Goal: Task Accomplishment & Management: Manage account settings

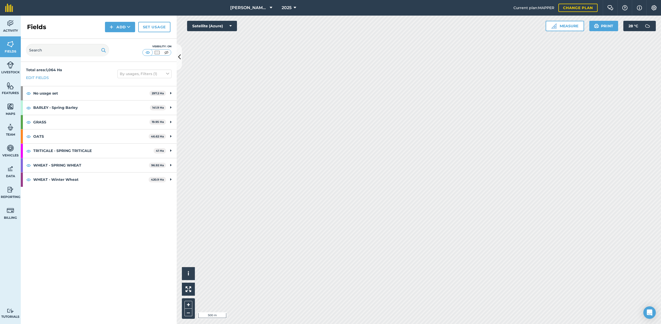
click at [243, 7] on span "[PERSON_NAME] M" at bounding box center [248, 8] width 37 height 6
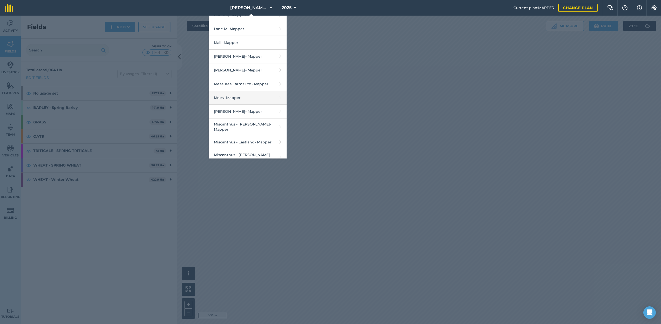
scroll to position [393, 0]
click at [255, 72] on link "Martin Tom - Mapper" at bounding box center [248, 71] width 78 height 14
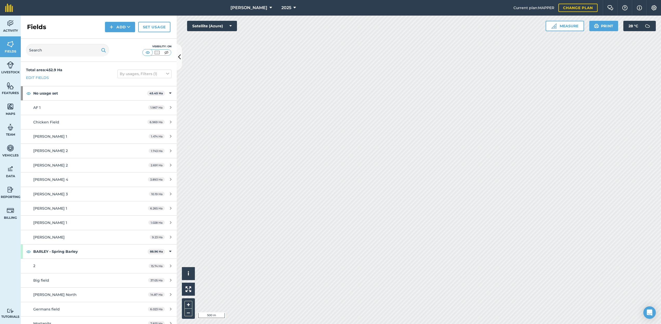
click at [178, 51] on button at bounding box center [179, 57] width 5 height 26
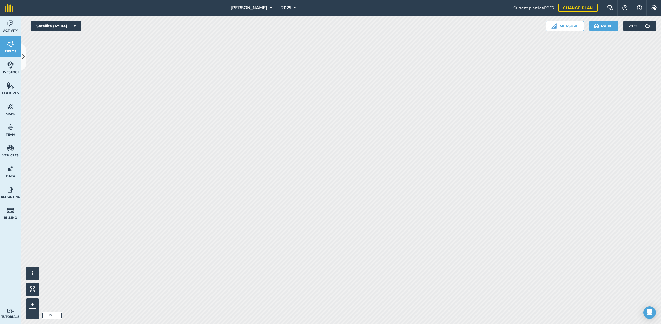
drag, startPoint x: 23, startPoint y: 55, endPoint x: 46, endPoint y: 57, distance: 22.7
click at [23, 55] on icon at bounding box center [23, 57] width 3 height 9
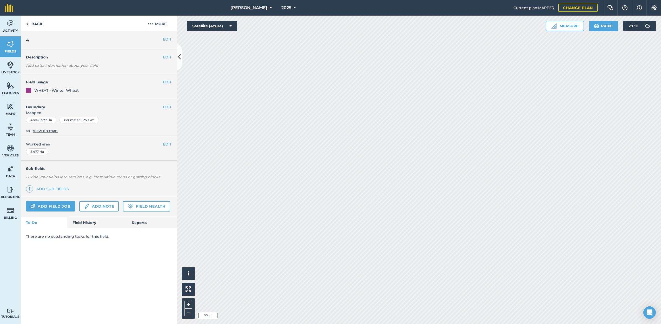
click at [166, 41] on button "EDIT" at bounding box center [167, 39] width 9 height 6
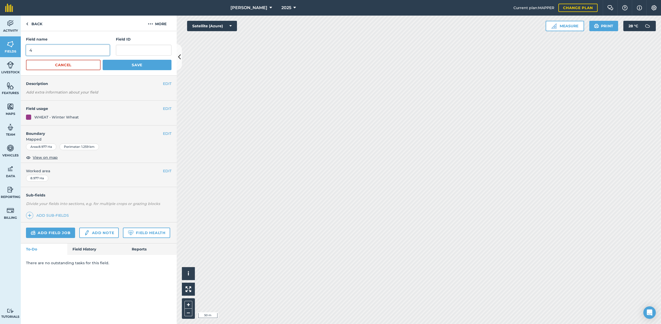
click at [67, 53] on input "4" at bounding box center [68, 50] width 84 height 11
type input "Low Meadow"
click at [133, 68] on button "Save" at bounding box center [137, 65] width 69 height 10
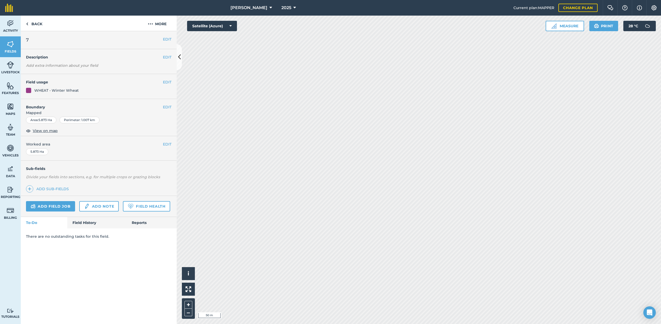
click at [167, 39] on button "EDIT" at bounding box center [167, 39] width 9 height 6
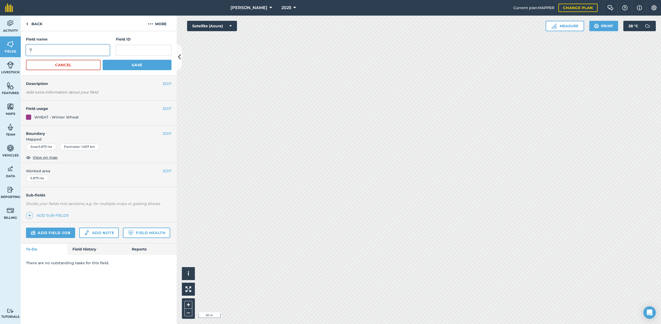
drag, startPoint x: 42, startPoint y: 50, endPoint x: 23, endPoint y: 51, distance: 18.7
click at [24, 51] on div "Field name 7 Field ID Cancel Save" at bounding box center [99, 53] width 156 height 44
type input "~"
type input "Trowers Field"
click at [125, 61] on button "Save" at bounding box center [137, 65] width 69 height 10
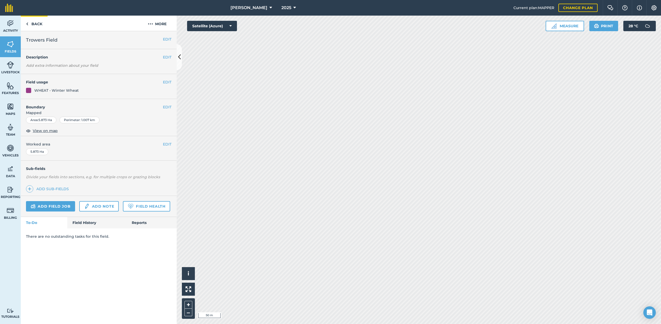
click at [32, 21] on link "Back" at bounding box center [34, 23] width 27 height 15
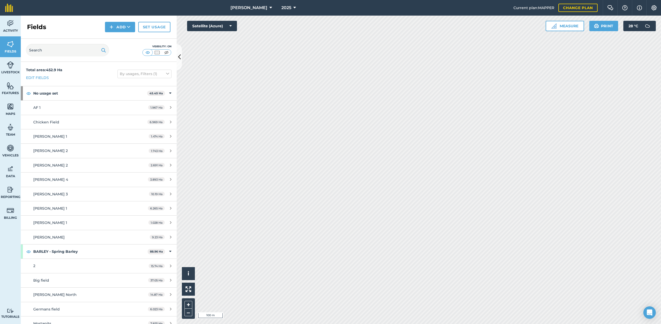
click at [178, 55] on icon at bounding box center [179, 57] width 3 height 9
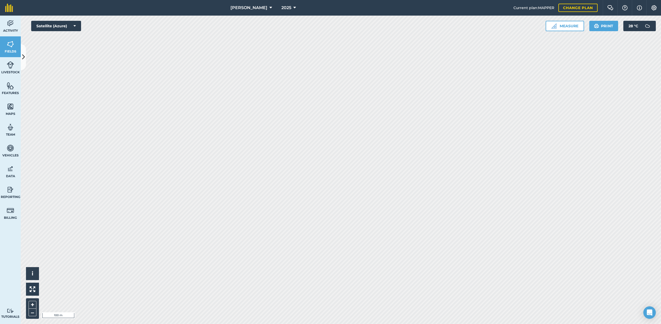
drag, startPoint x: 22, startPoint y: 52, endPoint x: 29, endPoint y: 52, distance: 6.8
click at [22, 52] on button at bounding box center [23, 57] width 5 height 26
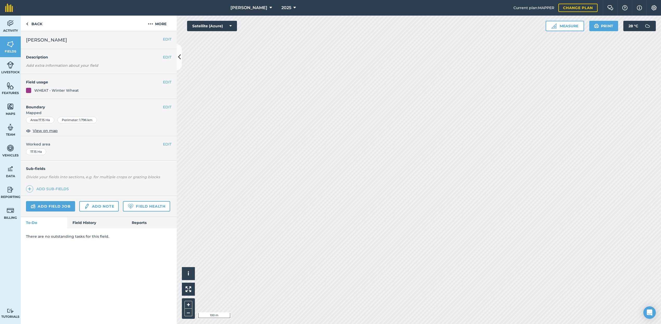
click at [166, 38] on button "EDIT" at bounding box center [167, 39] width 9 height 6
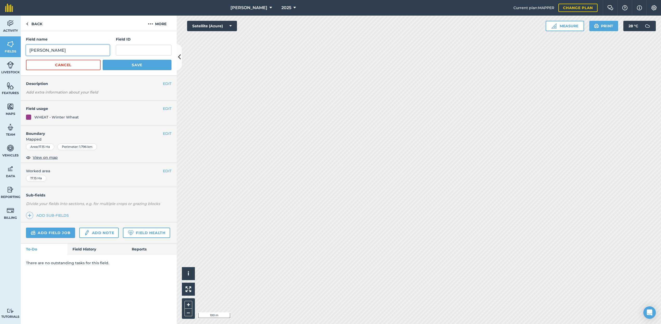
drag, startPoint x: 48, startPoint y: 52, endPoint x: 33, endPoint y: 52, distance: 15.1
click at [33, 52] on input "Martin" at bounding box center [68, 50] width 84 height 11
type input "M"
type input "Swallodine"
click at [133, 67] on button "Save" at bounding box center [137, 65] width 69 height 10
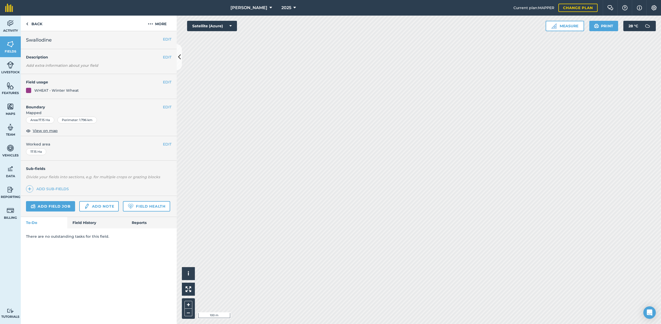
click at [177, 52] on button at bounding box center [179, 57] width 5 height 26
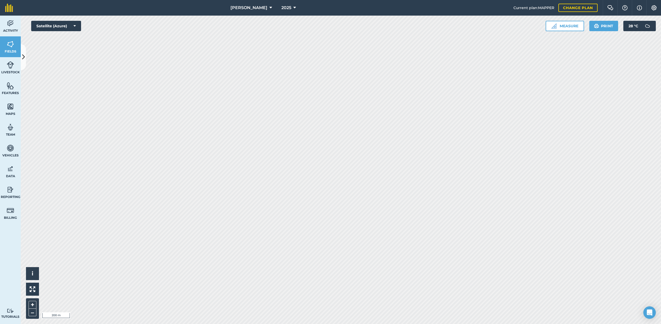
click at [250, 7] on span "Martin Tom" at bounding box center [249, 8] width 37 height 6
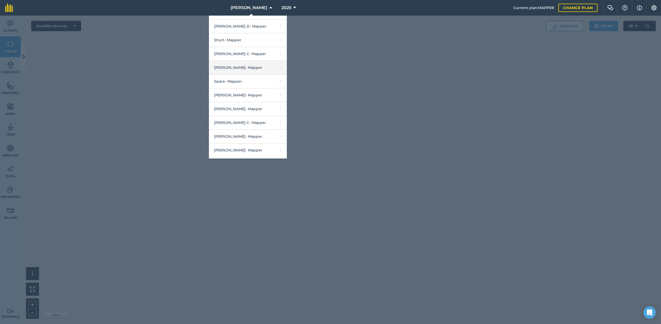
scroll to position [735, 0]
click at [243, 75] on link "Spare - Mapper" at bounding box center [248, 82] width 78 height 14
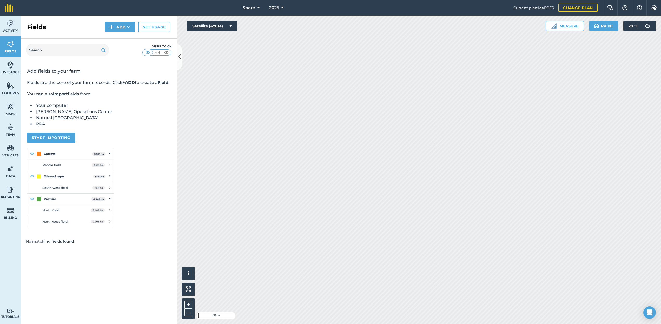
click at [651, 10] on button "Settings" at bounding box center [654, 8] width 15 height 16
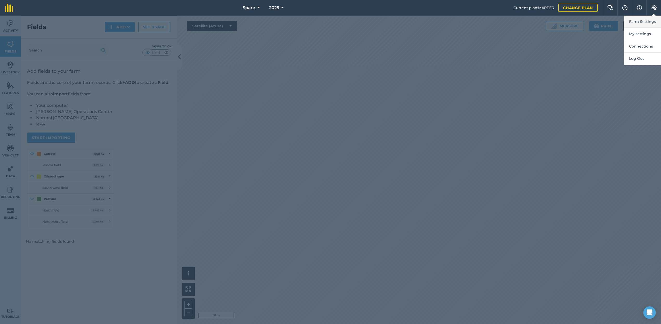
click at [643, 22] on button "Farm Settings" at bounding box center [642, 22] width 37 height 12
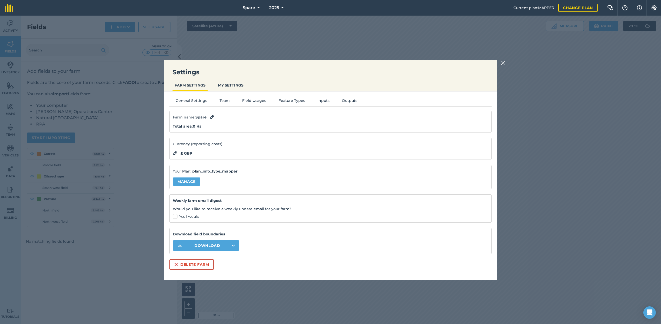
click at [212, 117] on img at bounding box center [212, 117] width 5 height 6
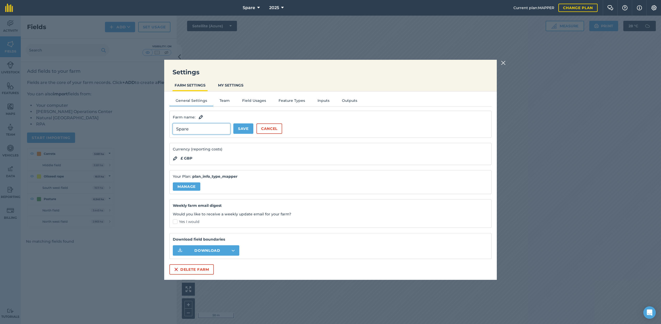
drag, startPoint x: 204, startPoint y: 129, endPoint x: 162, endPoint y: 130, distance: 41.9
click at [162, 130] on div "Settings FARM SETTINGS MY SETTINGS General Settings Team Field Usages Feature T…" at bounding box center [330, 170] width 661 height 309
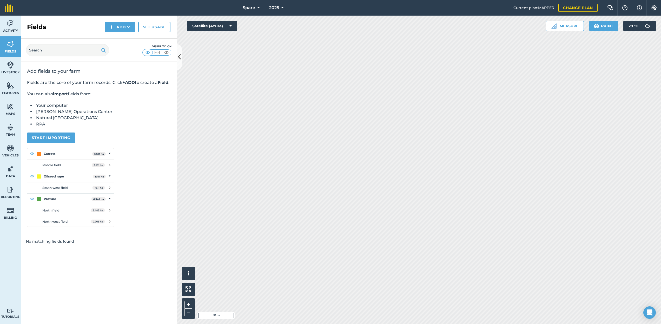
click at [652, 5] on img at bounding box center [654, 7] width 6 height 5
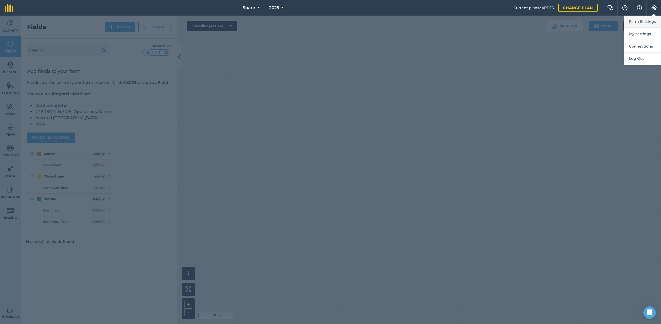
drag, startPoint x: 647, startPoint y: 19, endPoint x: 644, endPoint y: 21, distance: 3.3
click at [644, 21] on button "Farm Settings" at bounding box center [642, 22] width 37 height 12
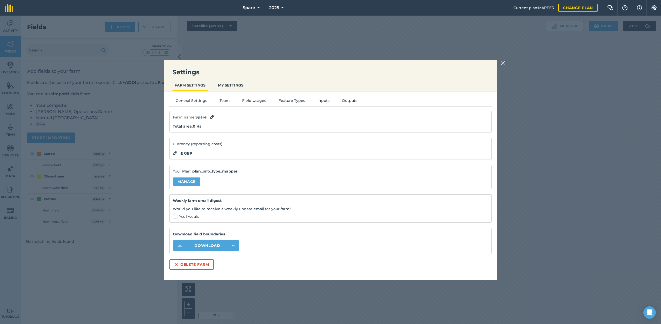
click at [212, 117] on img at bounding box center [212, 117] width 5 height 6
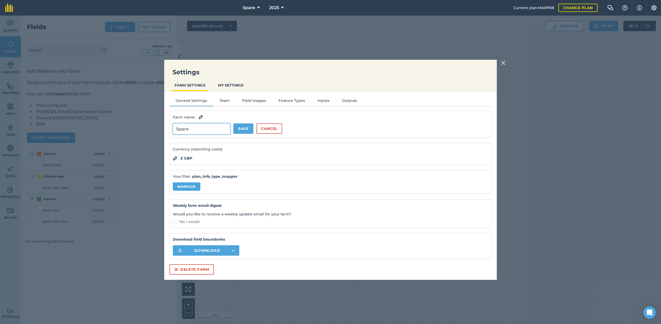
click at [199, 129] on input "Spare" at bounding box center [201, 128] width 57 height 11
drag, startPoint x: 192, startPoint y: 129, endPoint x: 171, endPoint y: 130, distance: 21.1
click at [171, 130] on div "Farm name : Spare Save Cancel" at bounding box center [330, 124] width 322 height 27
type input "Tickler"
click at [253, 132] on button "Save" at bounding box center [243, 128] width 20 height 10
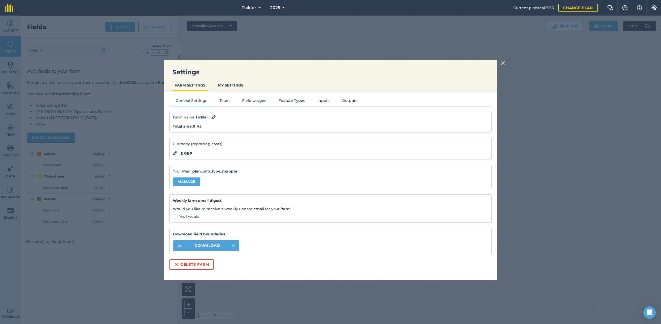
click at [507, 63] on div "Settings FARM SETTINGS MY SETTINGS General Settings Team Field Usages Feature T…" at bounding box center [330, 170] width 661 height 309
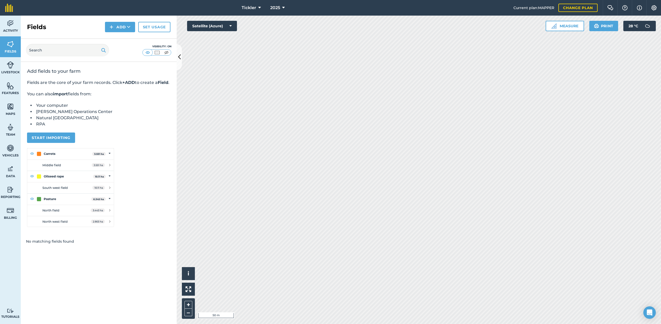
click at [125, 27] on button "Add" at bounding box center [120, 27] width 30 height 10
drag, startPoint x: 231, startPoint y: 25, endPoint x: 226, endPoint y: 31, distance: 7.6
click at [231, 25] on icon at bounding box center [231, 25] width 2 height 5
click at [211, 56] on button "Road map (Azure)" at bounding box center [212, 57] width 50 height 10
click at [233, 26] on button "Road map (Azure)" at bounding box center [212, 26] width 50 height 10
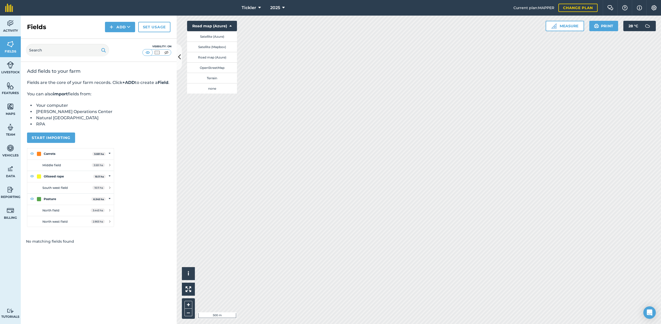
click at [219, 37] on button "Satellite (Azure)" at bounding box center [212, 36] width 50 height 10
drag, startPoint x: 134, startPoint y: 27, endPoint x: 131, endPoint y: 27, distance: 3.4
click at [133, 27] on button "Add" at bounding box center [120, 27] width 30 height 10
click at [122, 37] on link "Draw" at bounding box center [120, 38] width 29 height 11
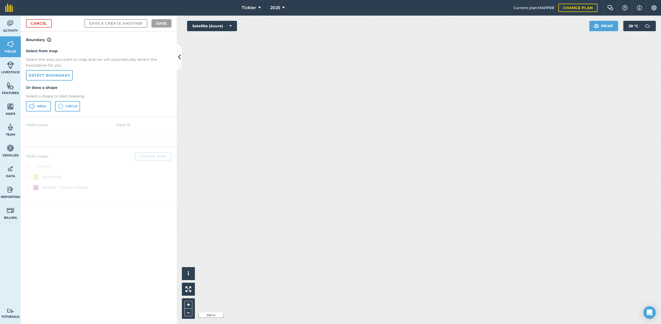
click at [51, 106] on button "Area" at bounding box center [38, 106] width 25 height 10
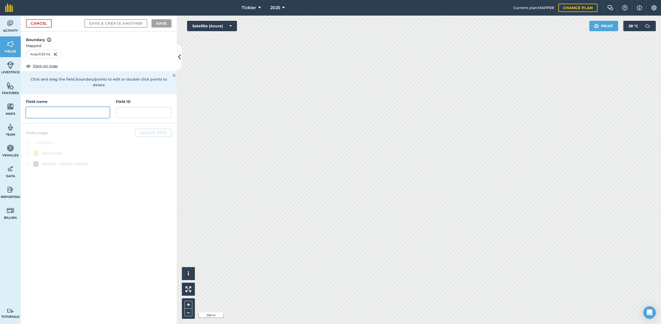
click at [68, 107] on input "text" at bounding box center [68, 112] width 84 height 11
type input "Atkinson 1"
click at [158, 23] on button "Save" at bounding box center [162, 23] width 20 height 8
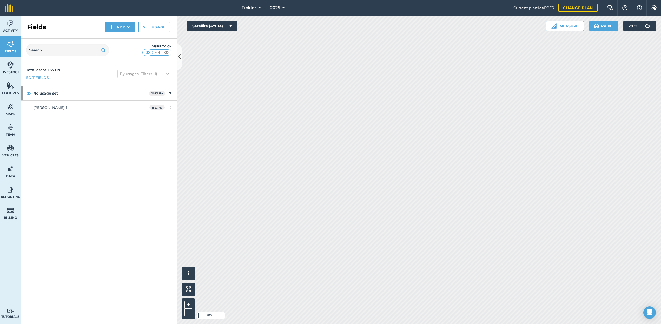
click at [122, 26] on button "Add" at bounding box center [120, 27] width 30 height 10
click at [117, 40] on link "Draw" at bounding box center [120, 38] width 29 height 11
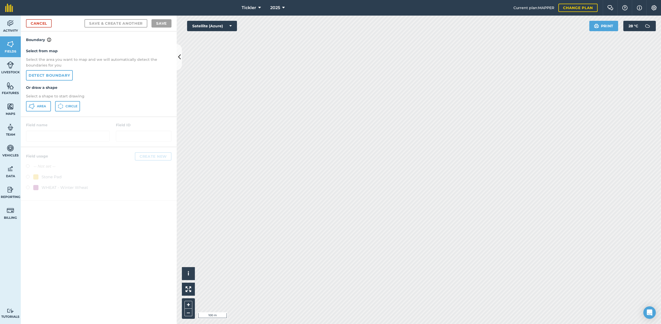
drag, startPoint x: 38, startPoint y: 105, endPoint x: 261, endPoint y: 110, distance: 222.8
click at [39, 105] on span "Area" at bounding box center [41, 106] width 9 height 4
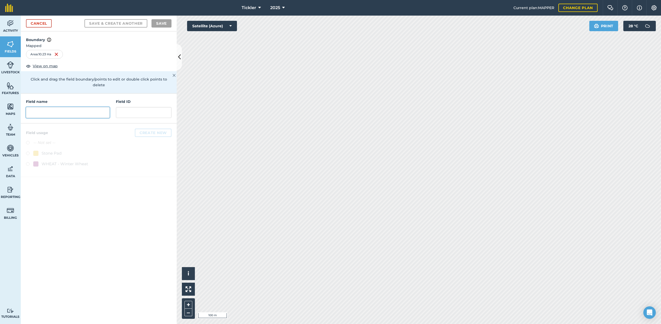
click at [75, 109] on input "text" at bounding box center [68, 112] width 84 height 11
type input "Atkinson 2"
click at [122, 22] on button "Save & Create Another" at bounding box center [115, 23] width 63 height 8
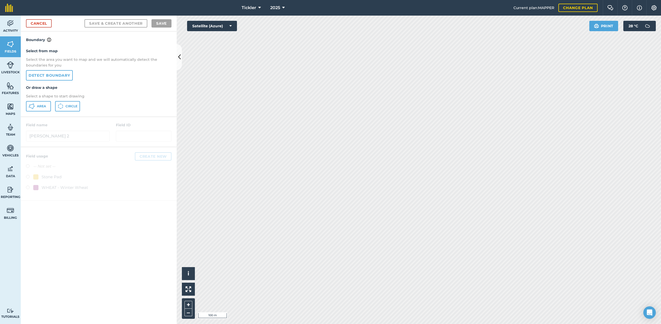
drag, startPoint x: 39, startPoint y: 107, endPoint x: 243, endPoint y: 104, distance: 204.1
click at [39, 107] on span "Area" at bounding box center [41, 106] width 9 height 4
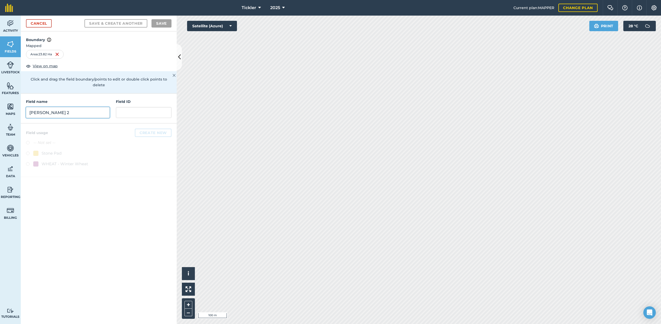
click at [84, 109] on input "Atkinson 2" at bounding box center [68, 112] width 84 height 11
type input "Atkinson 4"
click at [105, 24] on button "Save & Create Another" at bounding box center [115, 23] width 63 height 8
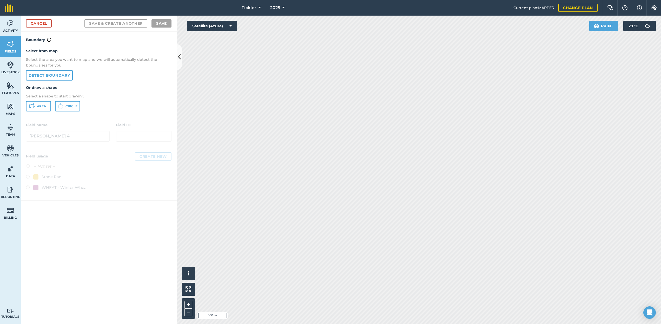
click at [38, 104] on span "Area" at bounding box center [41, 106] width 9 height 4
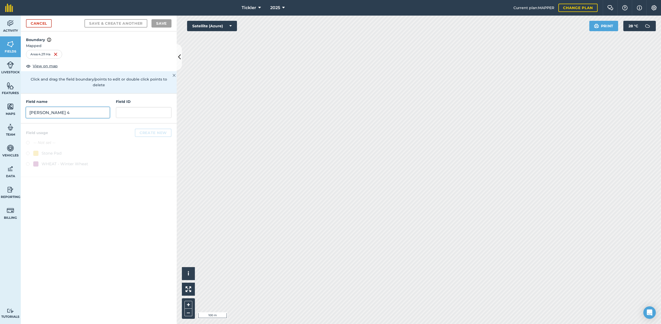
click at [48, 107] on input "Atkinson 4" at bounding box center [68, 112] width 84 height 11
type input "Atkinson 4"
click at [130, 24] on button "Save & Create Another" at bounding box center [115, 23] width 63 height 8
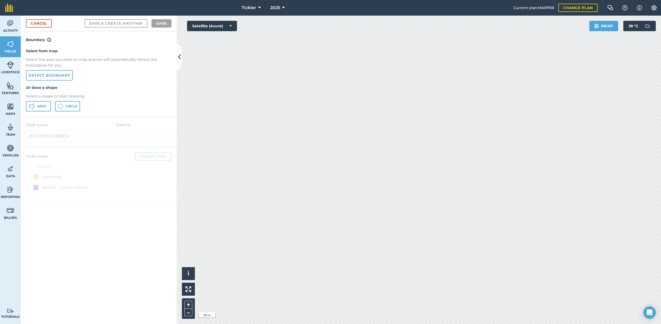
click at [46, 104] on span "Area" at bounding box center [41, 106] width 9 height 4
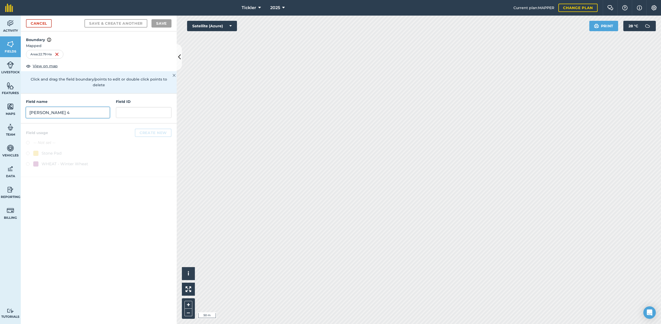
click at [76, 107] on input "Atkinson 4" at bounding box center [68, 112] width 84 height 11
type input "Atkinson 5"
click at [158, 21] on button "Save" at bounding box center [162, 23] width 20 height 8
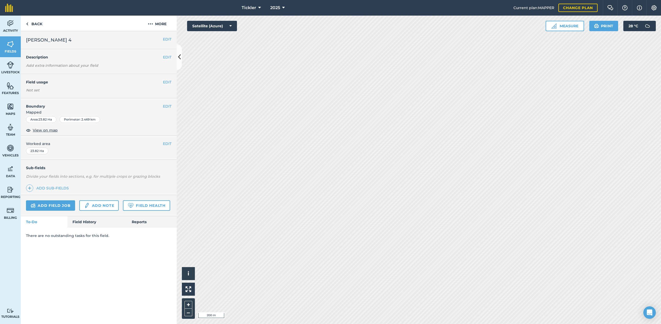
click at [171, 38] on button "EDIT" at bounding box center [167, 39] width 9 height 6
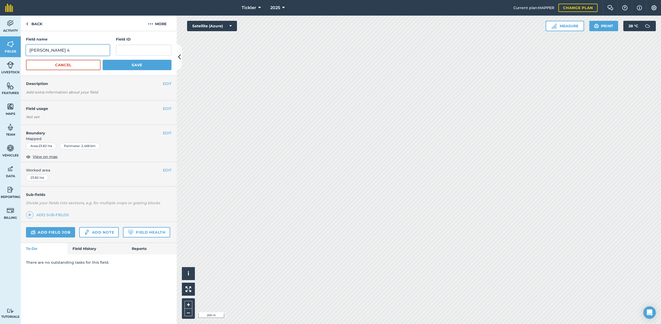
click at [56, 48] on input "Atkinson 4" at bounding box center [68, 50] width 84 height 11
click at [66, 48] on input "Atkinson 4" at bounding box center [68, 50] width 84 height 11
click at [63, 49] on input "Atkinson 4" at bounding box center [68, 50] width 84 height 11
type input "Atkinson 3"
click at [115, 65] on button "Save" at bounding box center [137, 65] width 69 height 10
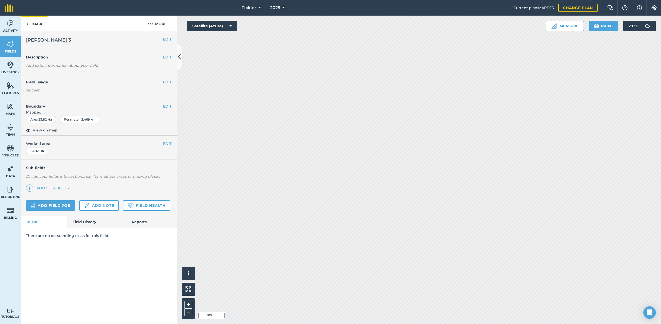
click at [36, 29] on link "Back" at bounding box center [34, 23] width 27 height 15
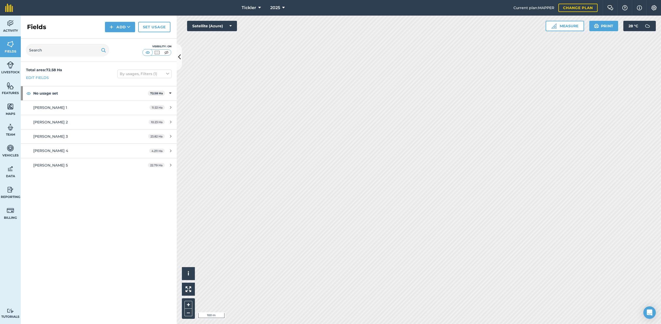
click at [119, 29] on button "Add" at bounding box center [120, 27] width 30 height 10
click at [115, 38] on link "Draw" at bounding box center [120, 38] width 29 height 11
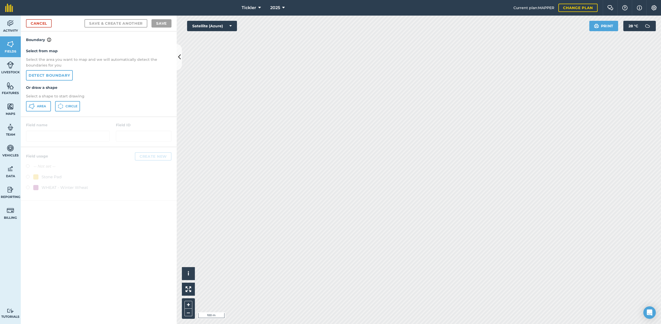
click at [42, 106] on span "Area" at bounding box center [41, 106] width 9 height 4
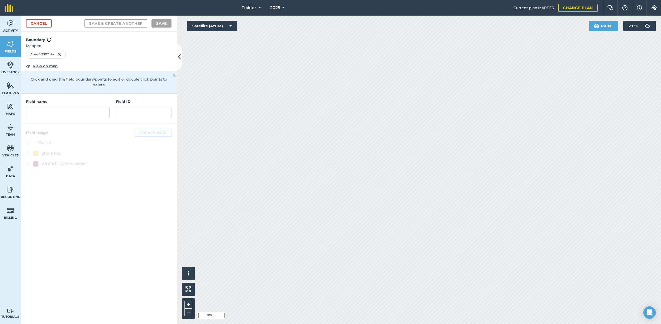
click at [60, 54] on img at bounding box center [59, 54] width 4 height 6
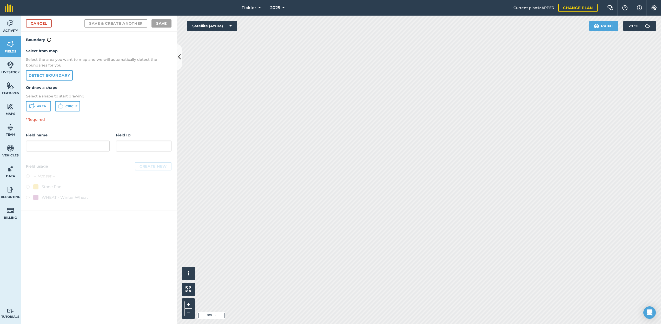
click at [37, 105] on span "Area" at bounding box center [41, 106] width 9 height 4
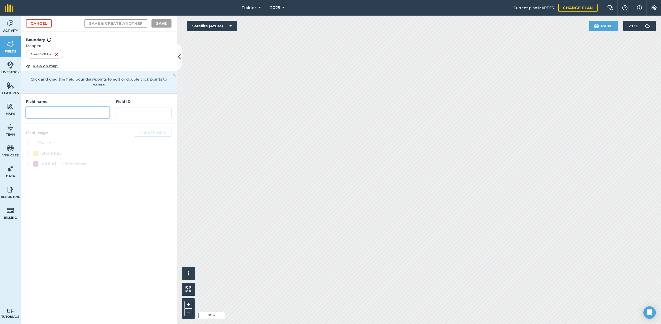
click at [87, 107] on input "text" at bounding box center [68, 112] width 84 height 11
click at [107, 108] on input "Richardson Farming Account" at bounding box center [68, 112] width 84 height 11
type input "Richardson Farming Account 1"
click at [115, 21] on button "Save & Create Another" at bounding box center [115, 23] width 63 height 8
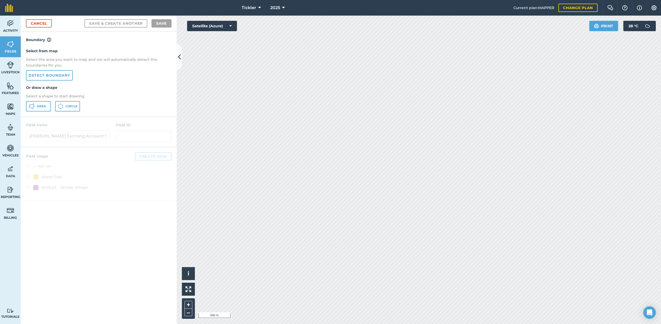
drag, startPoint x: 44, startPoint y: 108, endPoint x: 47, endPoint y: 104, distance: 4.8
click at [44, 108] on span "Area" at bounding box center [41, 106] width 9 height 4
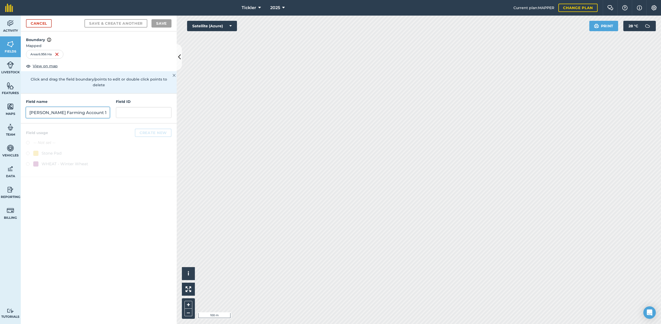
click at [96, 107] on input "Richardson Farming Account 1" at bounding box center [68, 112] width 84 height 11
type input "Richardson Farming Account 2"
click at [125, 22] on button "Save & Create Another" at bounding box center [115, 23] width 63 height 8
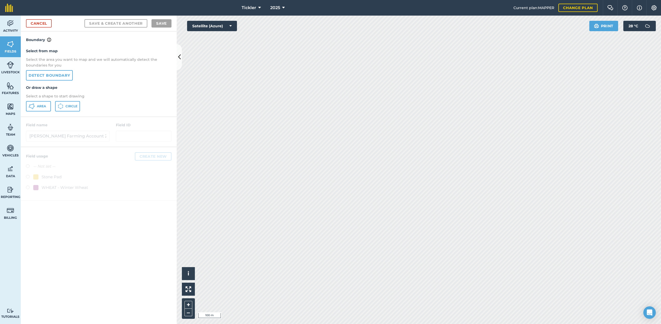
drag, startPoint x: 38, startPoint y: 106, endPoint x: 66, endPoint y: 103, distance: 28.4
click at [38, 106] on span "Area" at bounding box center [41, 106] width 9 height 4
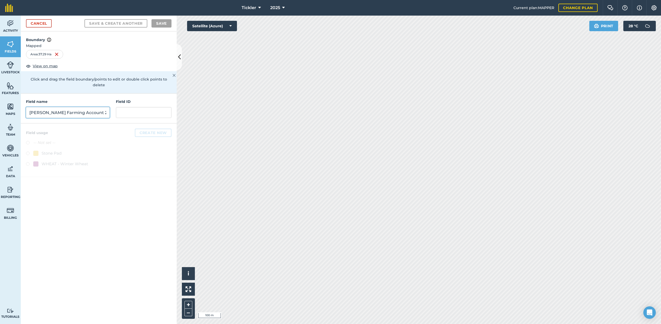
click at [80, 107] on input "Richardson Farming Account 2" at bounding box center [68, 112] width 84 height 11
type input "Richardson Farming Account 3"
click at [134, 22] on button "Save & Create Another" at bounding box center [115, 23] width 63 height 8
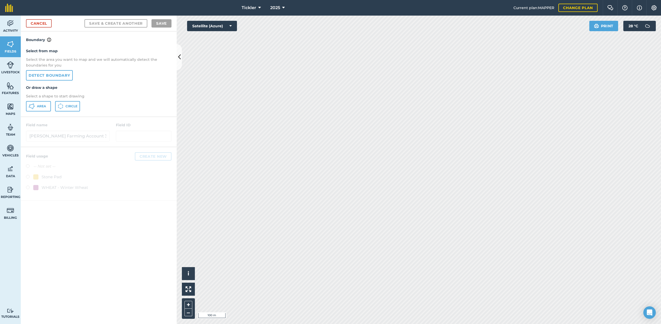
click at [37, 104] on span "Area" at bounding box center [41, 106] width 9 height 4
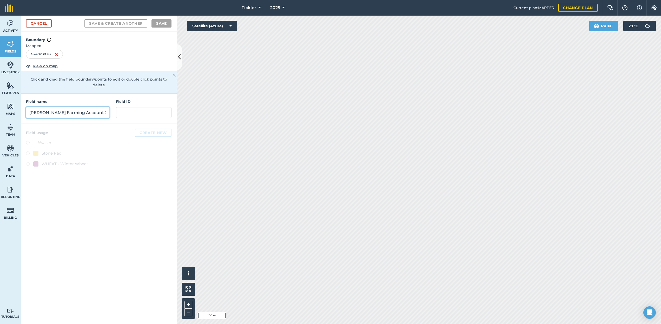
click at [62, 107] on input "Richardson Farming Account 3" at bounding box center [68, 112] width 84 height 11
type input "Leverton Farms"
click at [134, 23] on button "Save & Create Another" at bounding box center [115, 23] width 63 height 8
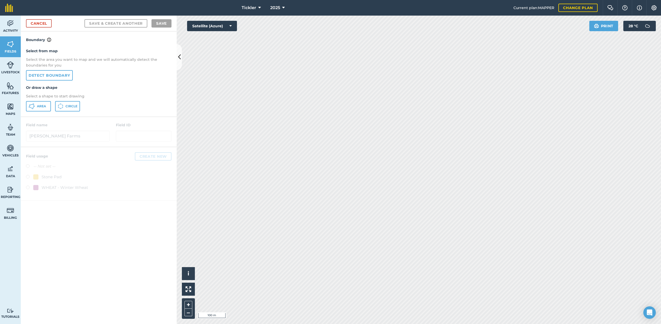
click at [43, 106] on span "Area" at bounding box center [41, 106] width 9 height 4
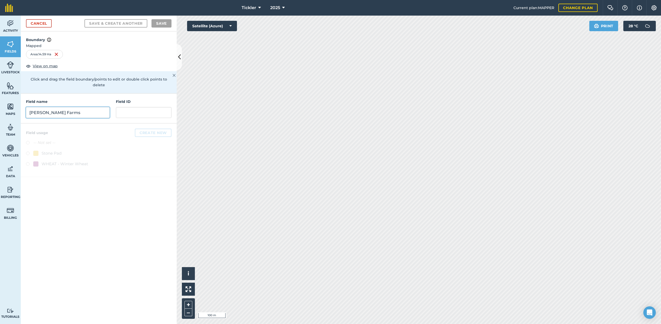
click at [51, 107] on input "Leverton Farms" at bounding box center [68, 112] width 84 height 11
type input "Leverton 2"
click at [121, 23] on button "Save & Create Another" at bounding box center [115, 23] width 63 height 8
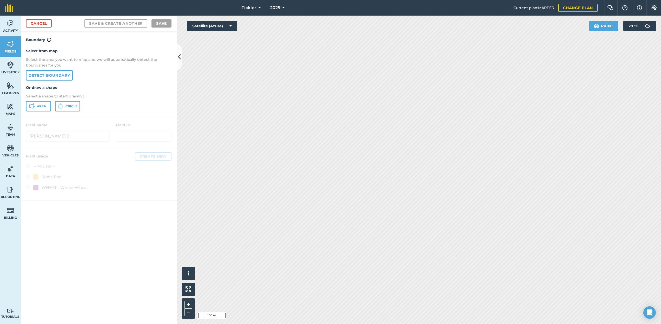
drag, startPoint x: 172, startPoint y: 54, endPoint x: 159, endPoint y: 47, distance: 14.3
click at [172, 54] on div "Select from map Select the area you want to map and we will automatically detec…" at bounding box center [99, 80] width 156 height 74
click at [44, 24] on link "Cancel" at bounding box center [39, 23] width 26 height 8
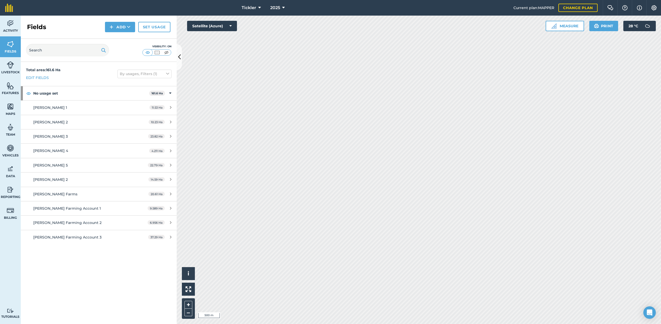
click at [155, 28] on link "Set usage" at bounding box center [154, 27] width 32 height 10
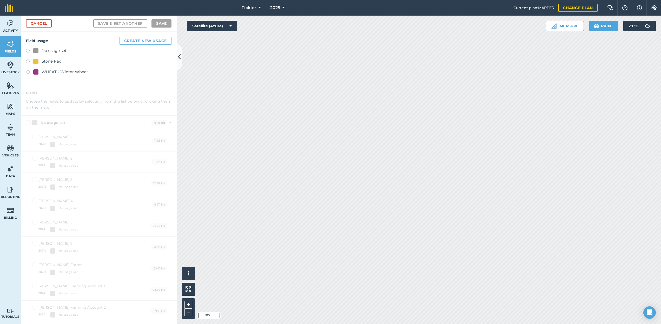
click at [28, 73] on label at bounding box center [29, 72] width 7 height 5
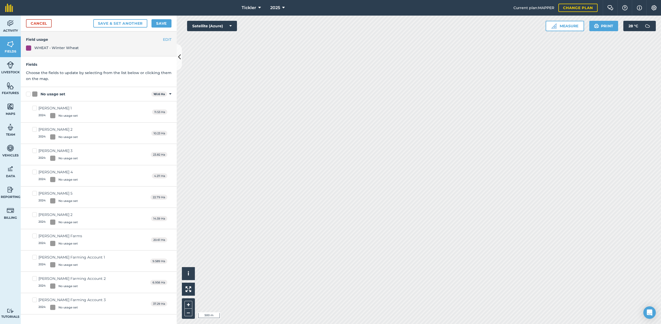
click at [29, 96] on label "No usage set" at bounding box center [87, 93] width 123 height 5
click at [29, 95] on input "No usage set" at bounding box center [27, 92] width 3 height 3
checkbox input "true"
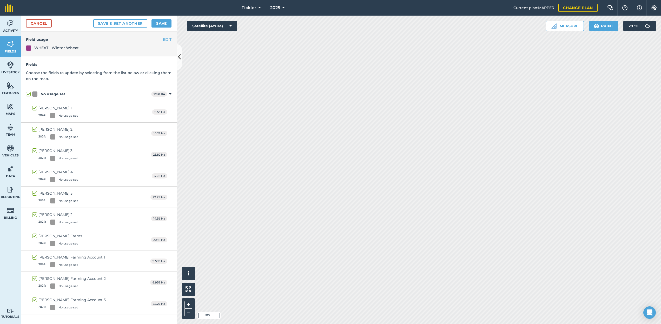
checkbox input "true"
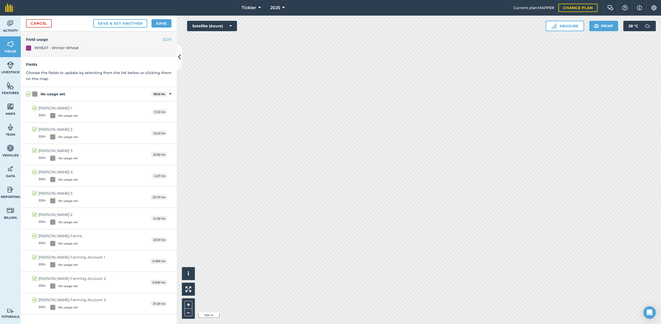
checkbox input "true"
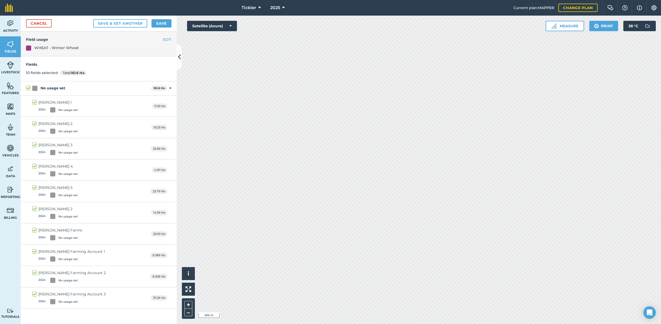
drag, startPoint x: 162, startPoint y: 21, endPoint x: 168, endPoint y: 33, distance: 13.7
click at [161, 21] on button "Save" at bounding box center [162, 23] width 20 height 8
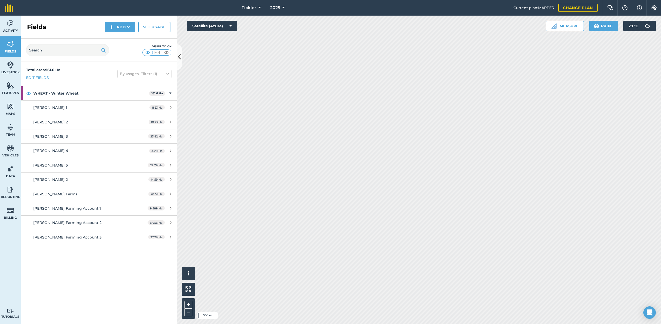
click at [255, 9] on span "Tickler" at bounding box center [249, 8] width 15 height 6
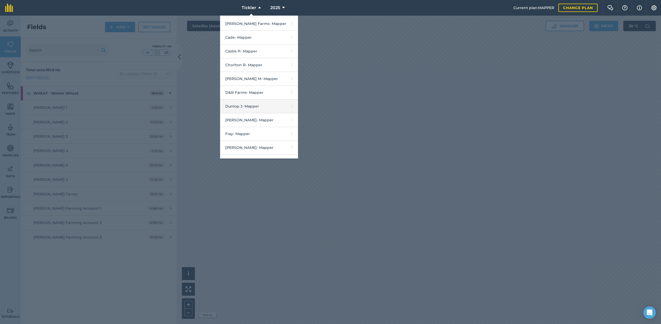
scroll to position [167, 0]
click at [254, 74] on link "Cox M - Mapper" at bounding box center [259, 77] width 78 height 14
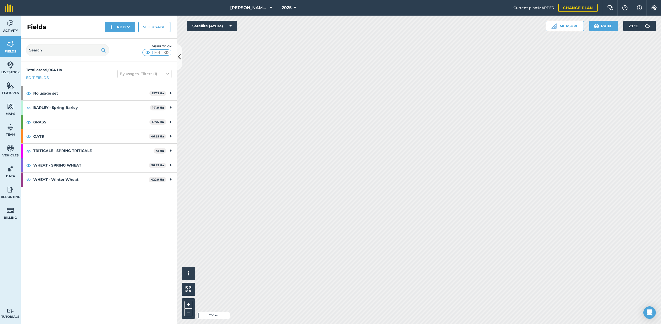
click at [251, 8] on span "[PERSON_NAME] M" at bounding box center [248, 8] width 37 height 6
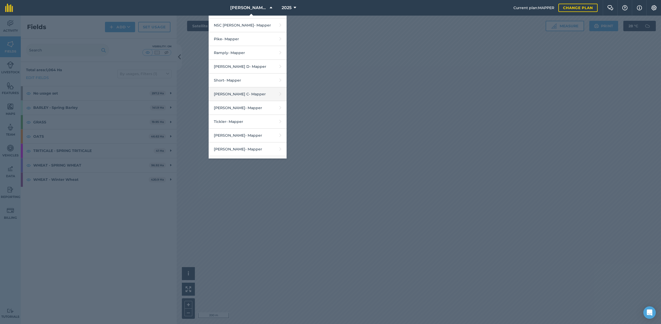
scroll to position [698, 0]
click at [267, 112] on link "Tickler - Mapper" at bounding box center [248, 119] width 78 height 14
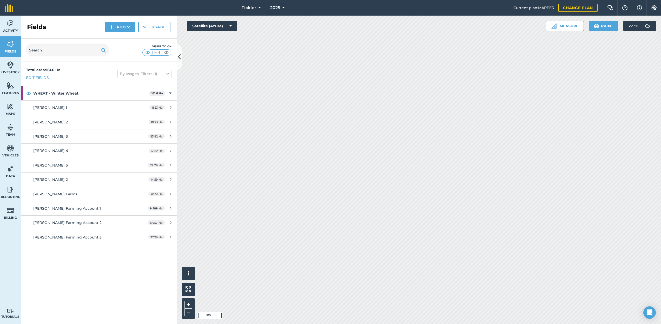
click at [651, 7] on img at bounding box center [654, 7] width 6 height 5
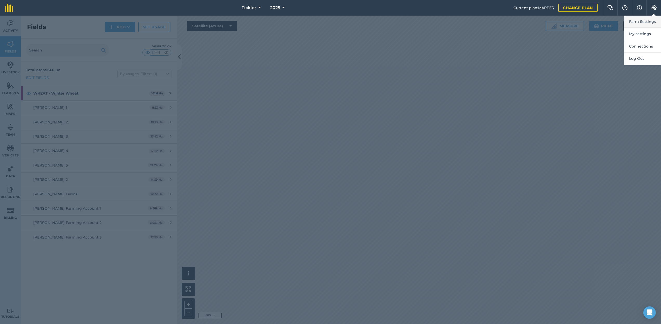
click at [643, 24] on button "Farm Settings" at bounding box center [642, 22] width 37 height 12
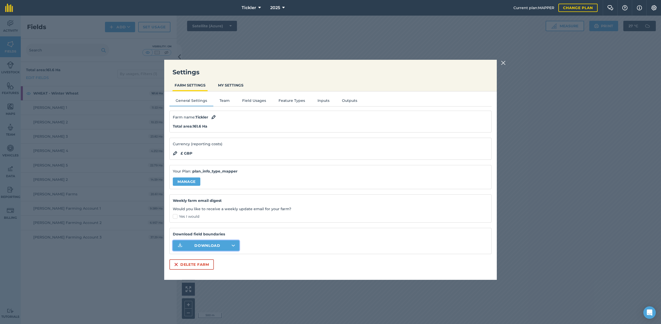
click at [229, 246] on button "Download" at bounding box center [206, 245] width 67 height 10
click at [504, 66] on img at bounding box center [503, 63] width 5 height 6
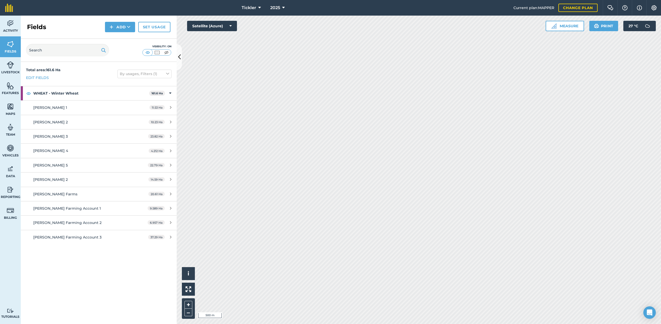
click at [254, 8] on span "Tickler" at bounding box center [249, 8] width 15 height 6
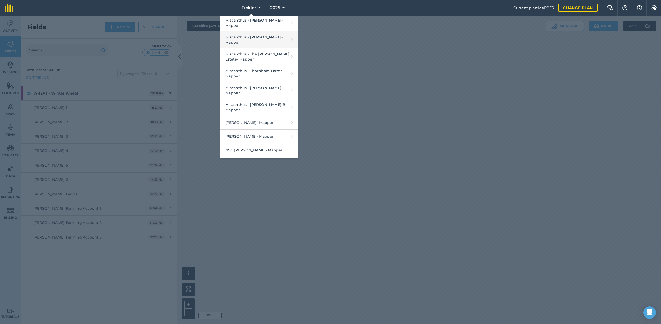
scroll to position [601, 0]
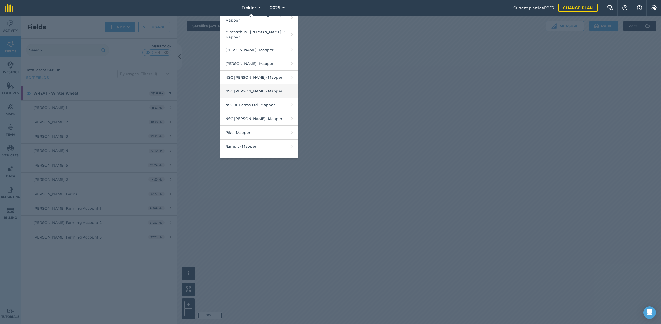
click at [251, 84] on link "NSC Halstead - Mapper" at bounding box center [259, 91] width 78 height 14
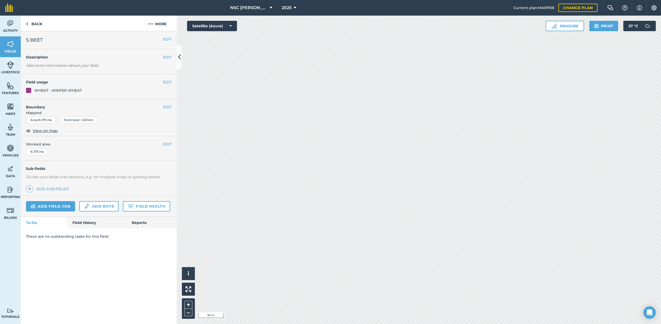
click at [168, 38] on button "EDIT" at bounding box center [167, 39] width 9 height 6
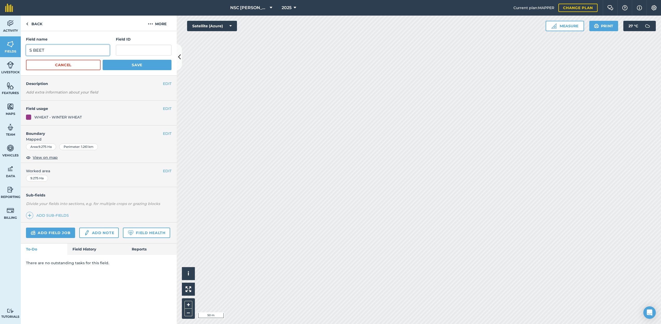
drag, startPoint x: 54, startPoint y: 51, endPoint x: 8, endPoint y: 49, distance: 45.8
click at [8, 49] on div "Activity Fields Livestock Features Maps Team Vehicles Data Reporting Billing Tu…" at bounding box center [330, 170] width 661 height 309
type input "25 ACRE"
click at [115, 68] on button "Save" at bounding box center [137, 65] width 69 height 10
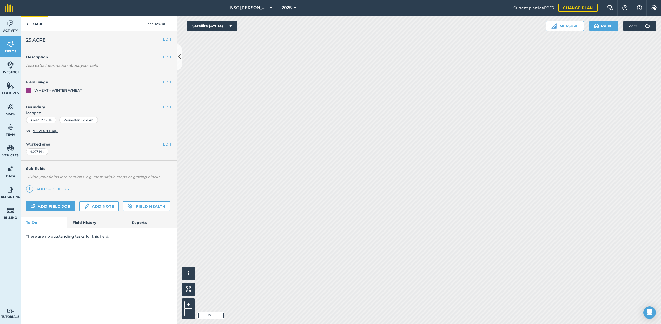
click at [32, 24] on link "Back" at bounding box center [34, 23] width 27 height 15
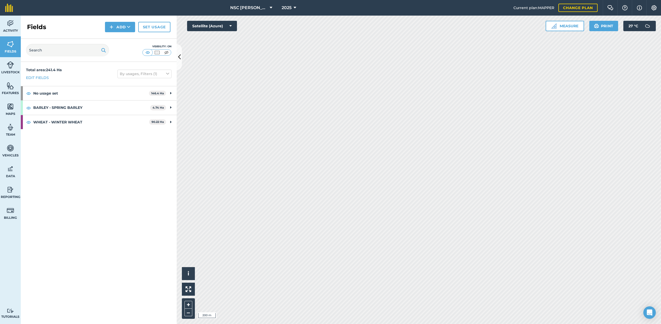
click at [249, 10] on span "NSC Halstead" at bounding box center [248, 8] width 37 height 6
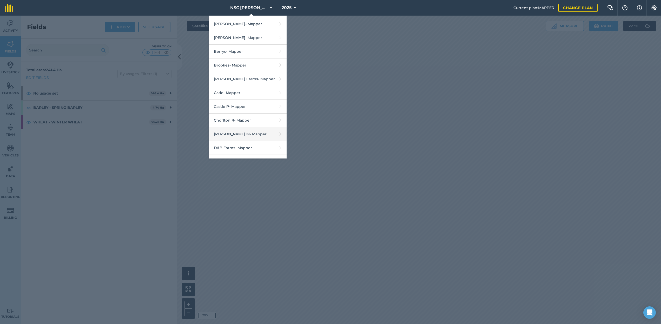
scroll to position [129, 0]
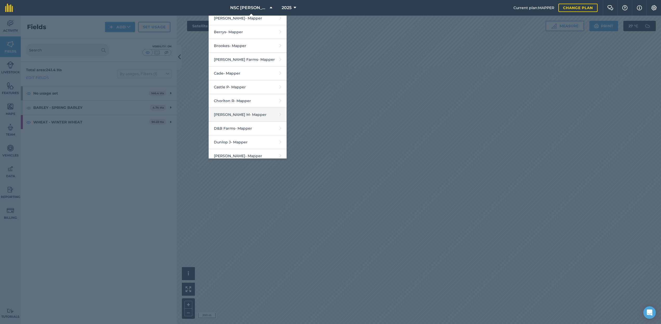
click at [235, 118] on link "Cox M - Mapper" at bounding box center [248, 115] width 78 height 14
